Goal: Find specific page/section: Find specific page/section

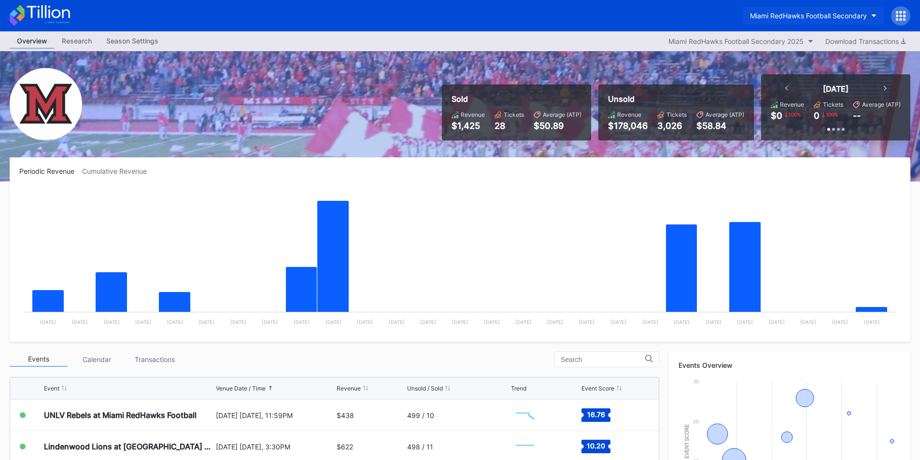
click at [797, 19] on div "Miami RedHawks Football Secondary" at bounding box center [808, 16] width 117 height 8
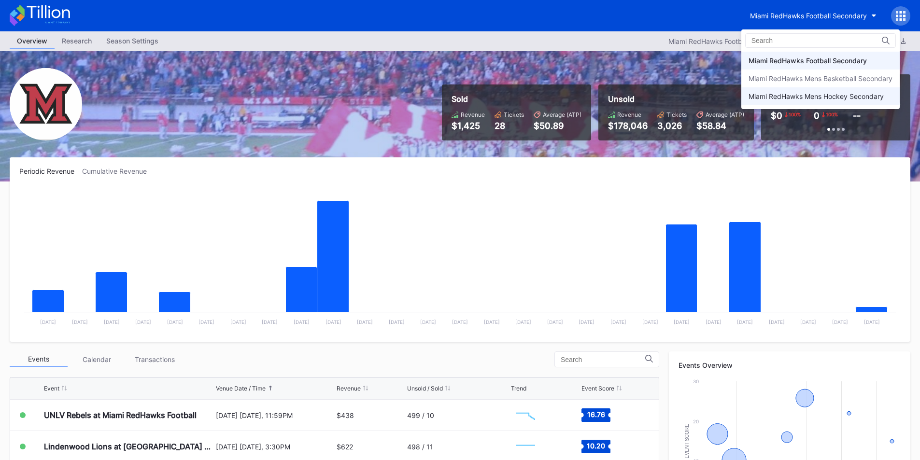
click at [796, 98] on div "Miami RedHawks Mens Hockey Secondary" at bounding box center [815, 96] width 135 height 8
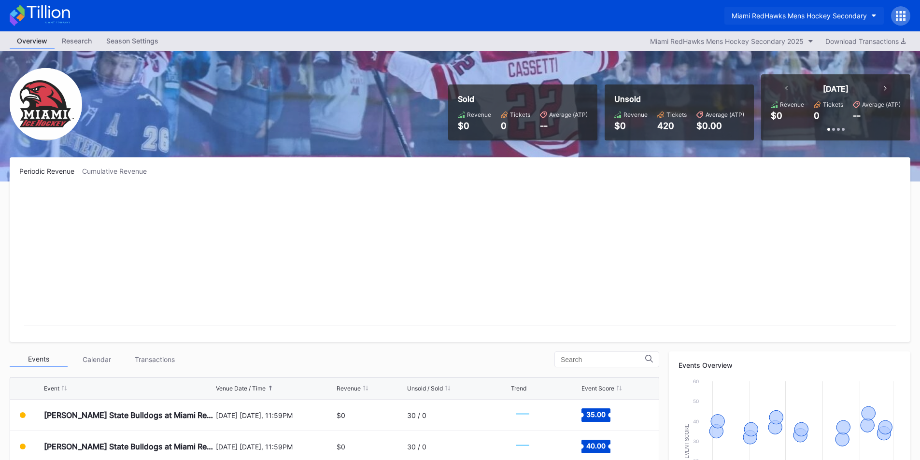
click at [813, 16] on div "Miami RedHawks Mens Hockey Secondary" at bounding box center [798, 16] width 135 height 8
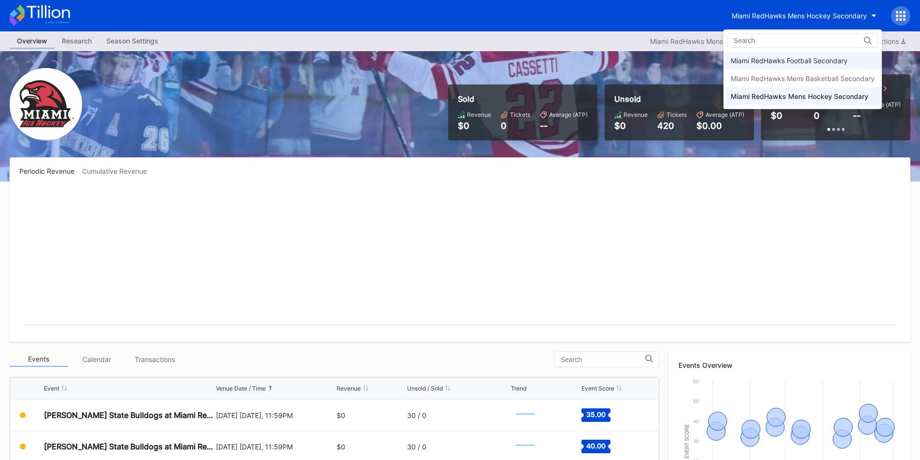
click at [809, 57] on div "Miami RedHawks Football Secondary" at bounding box center [788, 60] width 117 height 8
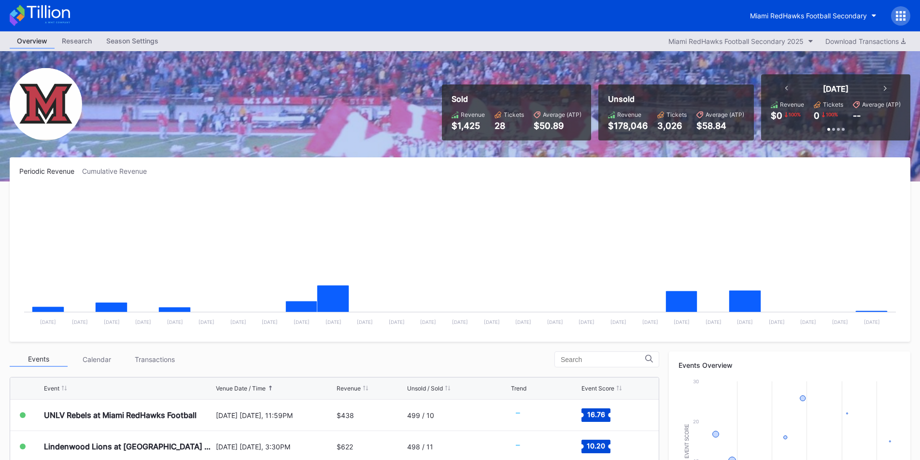
click at [620, 24] on div "Miami RedHawks Football Secondary" at bounding box center [460, 15] width 920 height 31
